Goal: Information Seeking & Learning: Learn about a topic

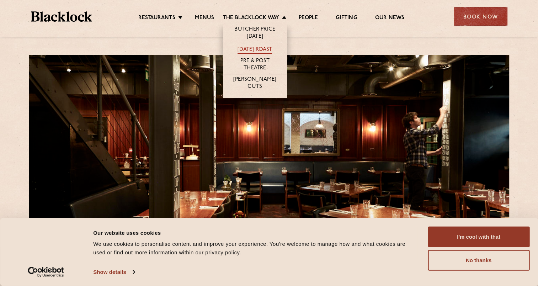
click at [266, 46] on link "[DATE] Roast" at bounding box center [255, 50] width 35 height 8
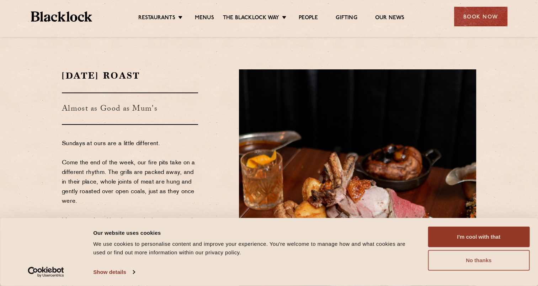
click at [488, 260] on button "No thanks" at bounding box center [479, 260] width 102 height 21
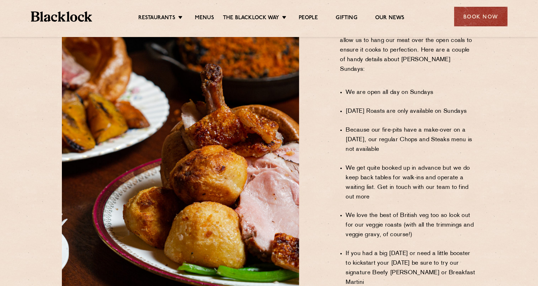
scroll to position [460, 0]
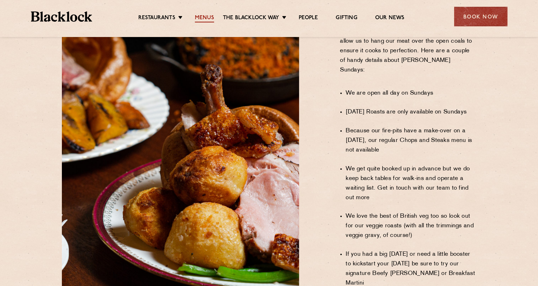
click at [202, 20] on link "Menus" at bounding box center [204, 19] width 19 height 8
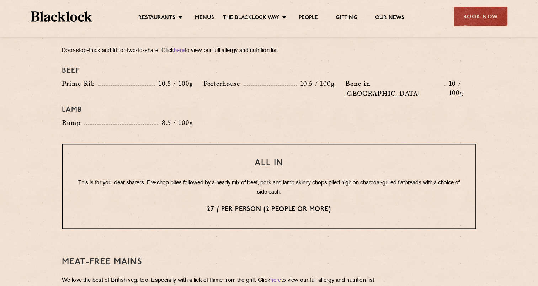
scroll to position [810, 0]
click at [277, 200] on div "All In This is for you, dear sharers. Pre-chop bites followed by a heady mix of…" at bounding box center [269, 186] width 414 height 85
